Goal: Task Accomplishment & Management: Manage account settings

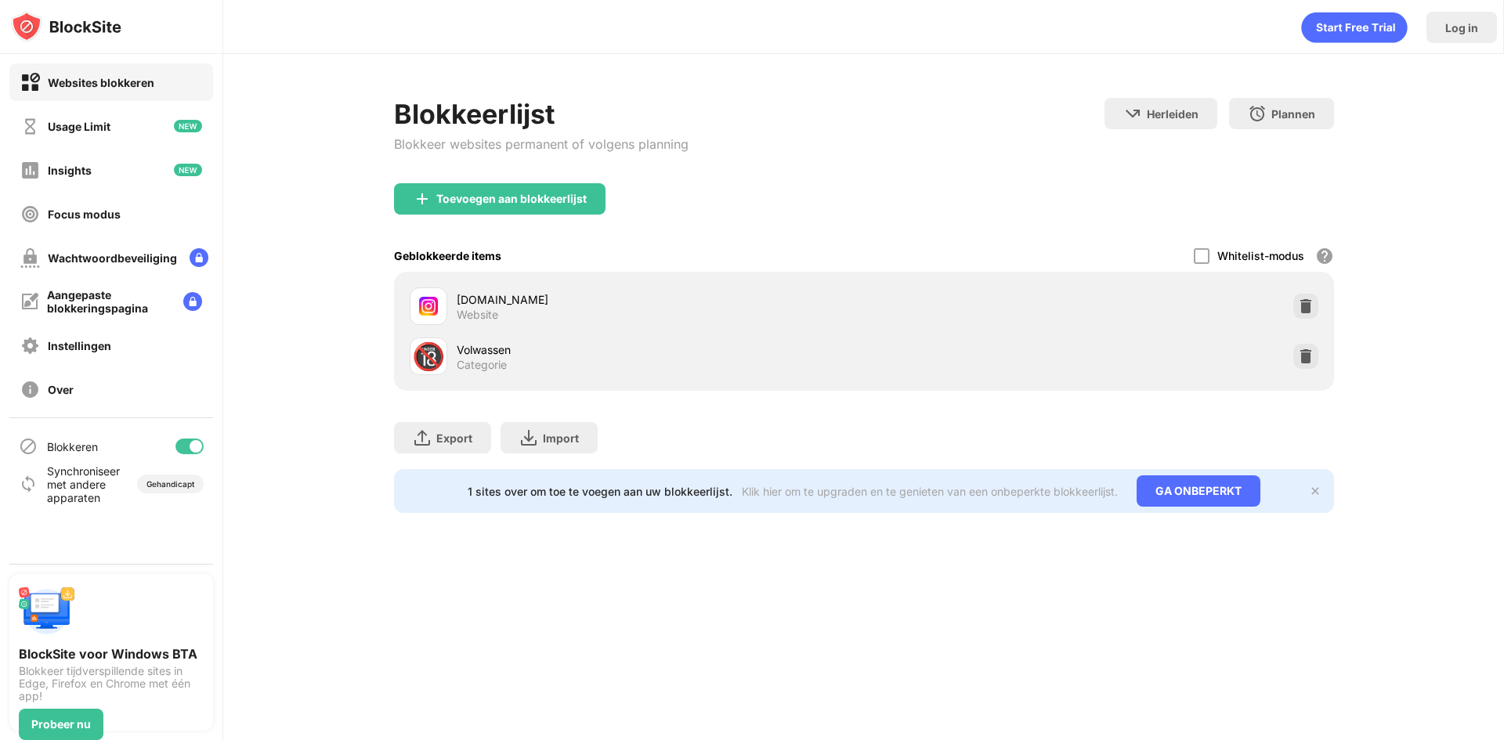
drag, startPoint x: 1301, startPoint y: 320, endPoint x: 1308, endPoint y: 315, distance: 8.5
click at [1308, 315] on div "[DOMAIN_NAME] Website" at bounding box center [863, 306] width 921 height 50
click at [1308, 315] on div at bounding box center [1305, 306] width 25 height 25
